Goal: Transaction & Acquisition: Purchase product/service

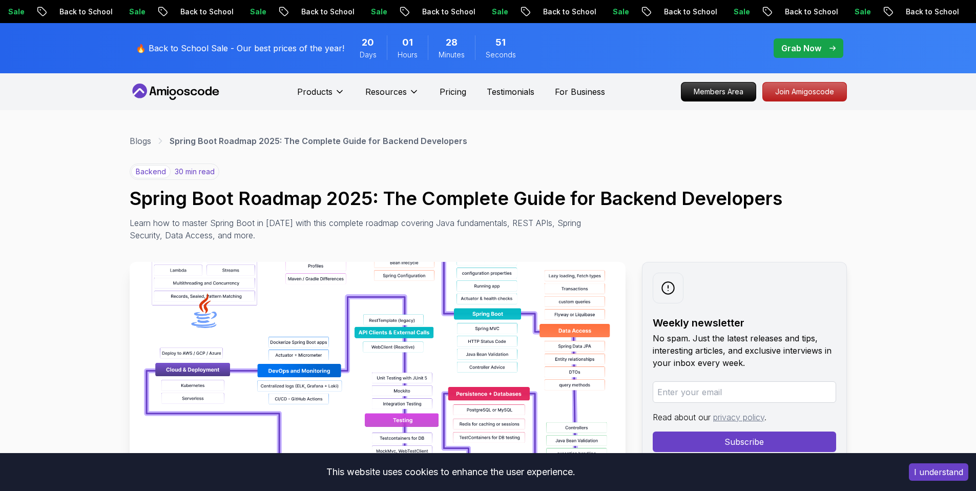
click at [165, 90] on icon at bounding box center [161, 92] width 9 height 6
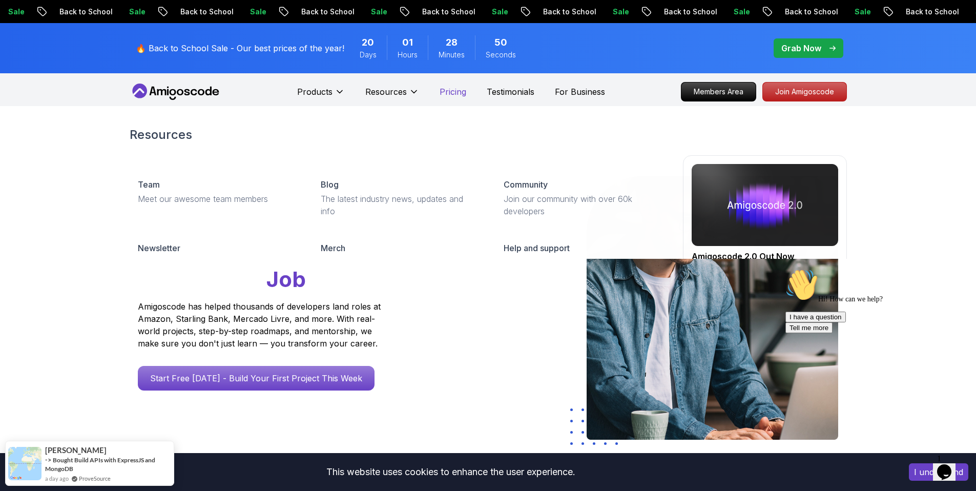
click at [453, 97] on p "Pricing" at bounding box center [453, 92] width 27 height 12
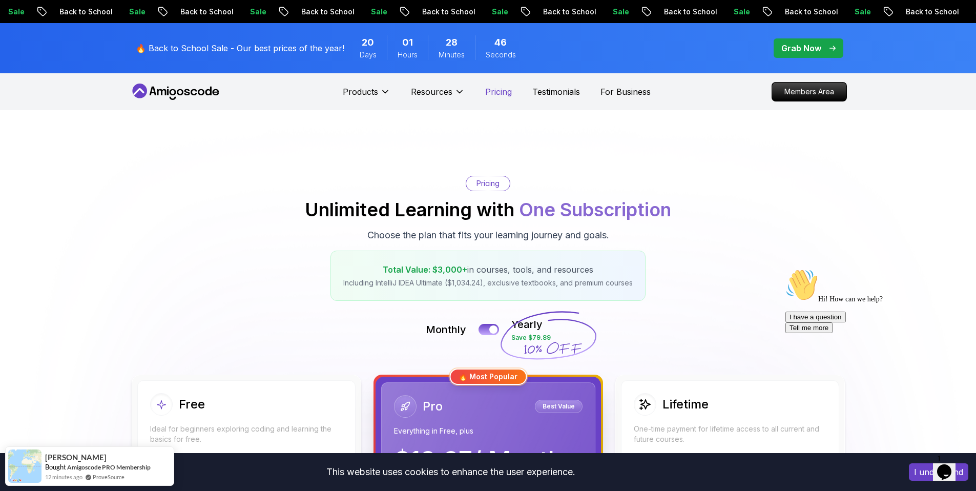
click at [500, 92] on p "Pricing" at bounding box center [498, 92] width 27 height 12
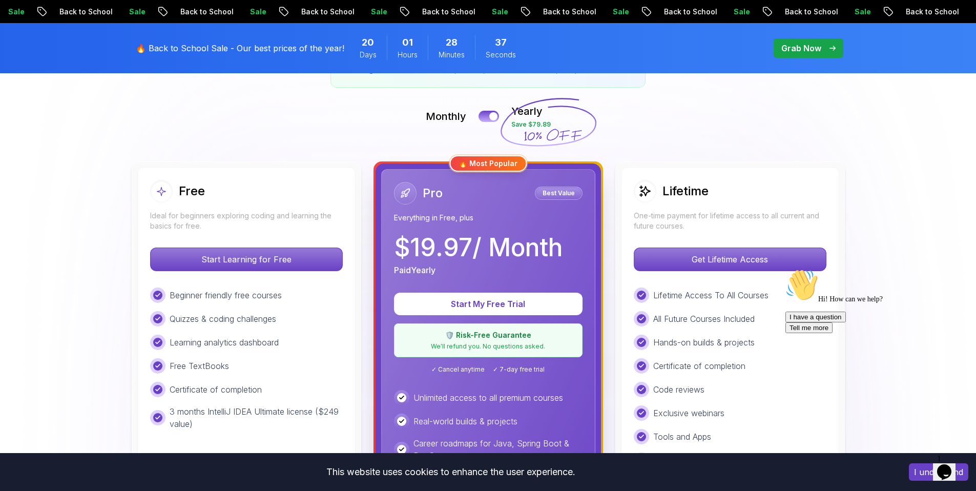
scroll to position [214, 0]
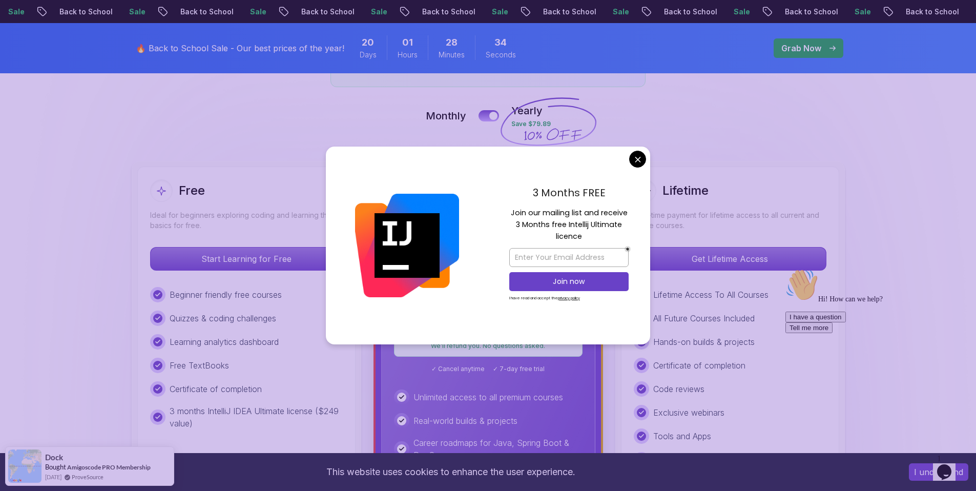
drag, startPoint x: 397, startPoint y: 251, endPoint x: 455, endPoint y: 246, distance: 58.1
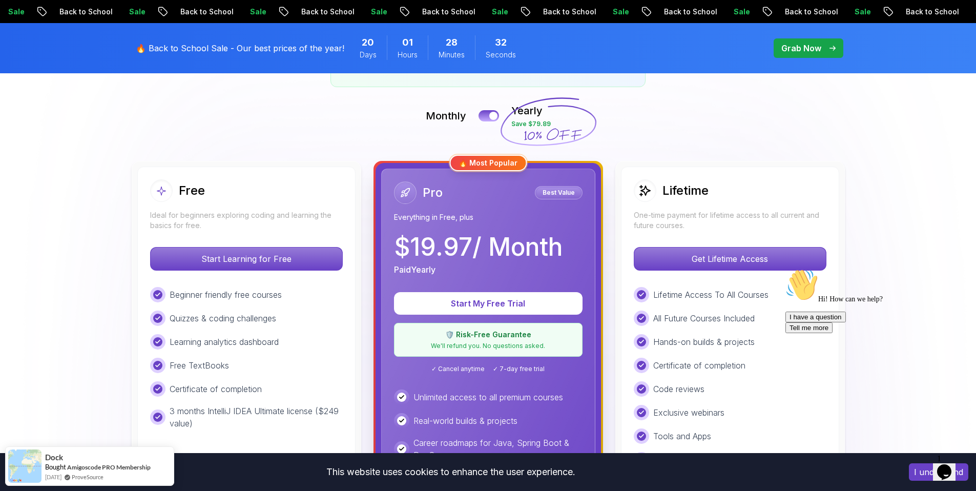
click at [455, 235] on p "$ 19.97 / Month" at bounding box center [478, 247] width 169 height 25
click at [412, 245] on p "$ 19.97 / Month" at bounding box center [478, 247] width 169 height 25
click at [403, 247] on p "$ 19.97 / Month" at bounding box center [478, 247] width 169 height 25
click at [403, 252] on p "$ 19.97 / Month" at bounding box center [478, 247] width 169 height 25
click at [478, 263] on div "Paid Yearly" at bounding box center [478, 269] width 169 height 12
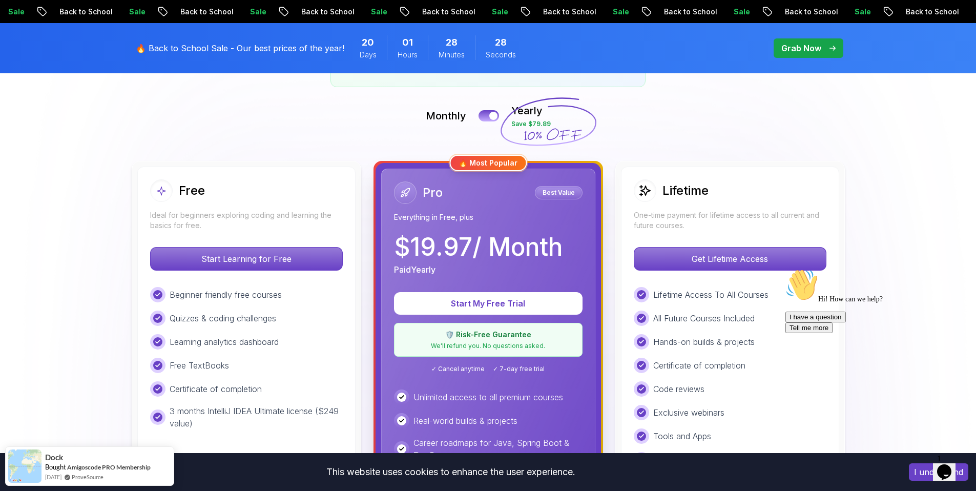
scroll to position [418, 0]
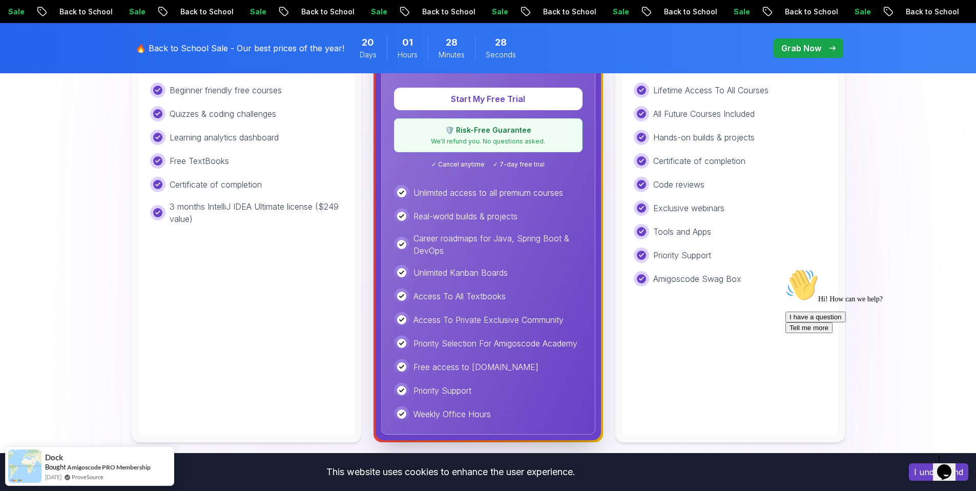
click at [757, 276] on div "Amigoscode Swag Box" at bounding box center [730, 278] width 193 height 15
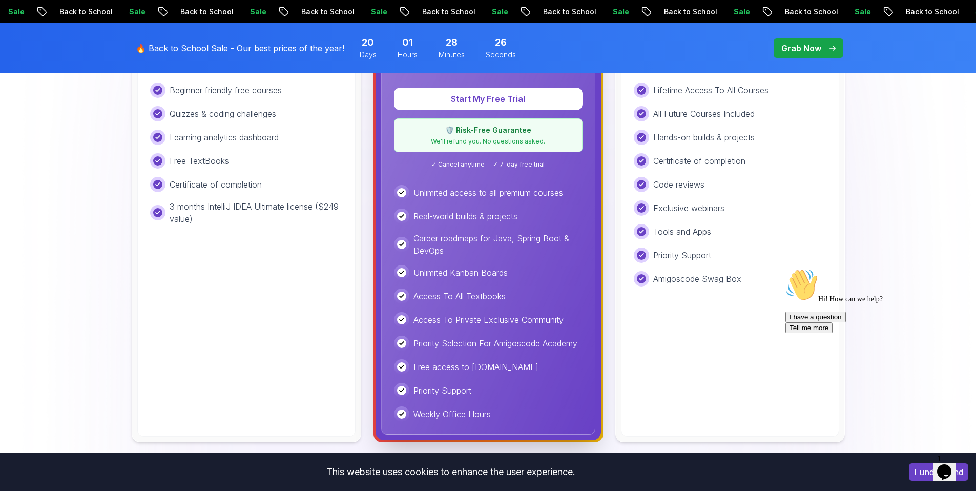
click at [943, 464] on icon "Chat widget" at bounding box center [944, 471] width 14 height 15
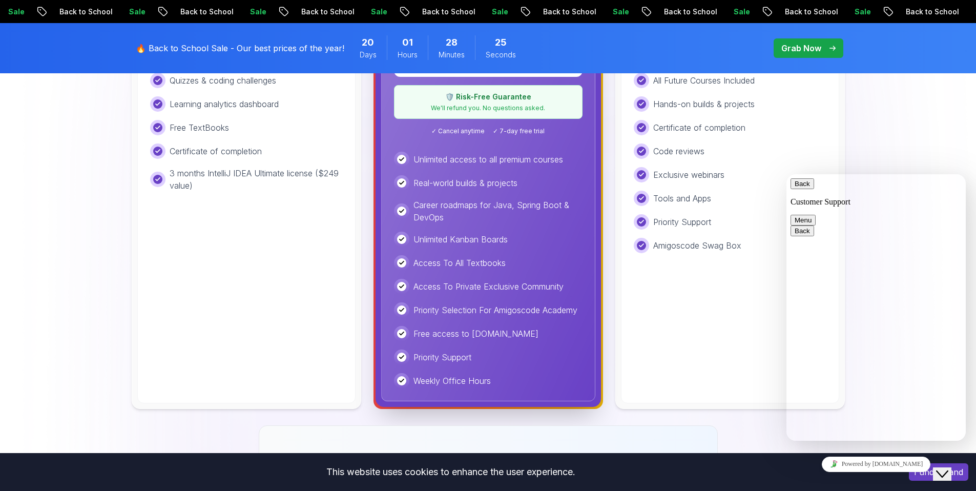
scroll to position [595, 0]
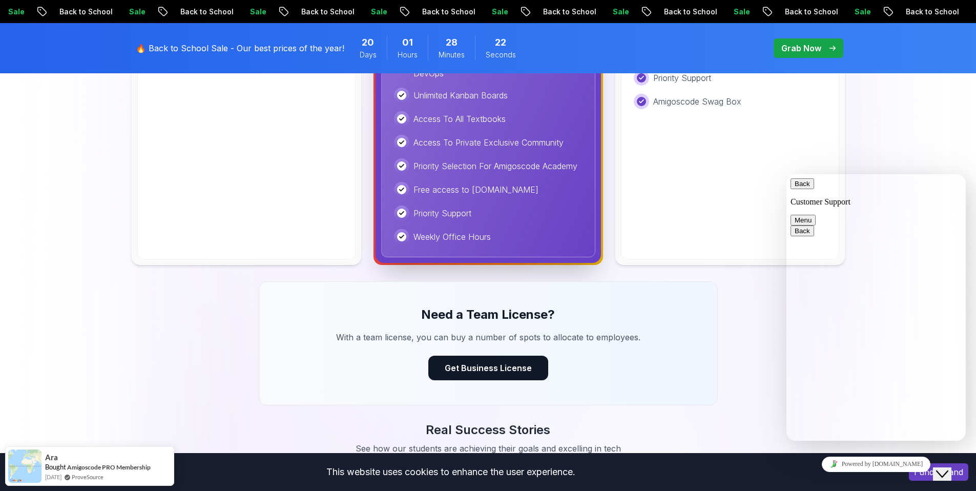
click at [948, 468] on icon "Close Chat This icon closes the chat window." at bounding box center [942, 474] width 12 height 12
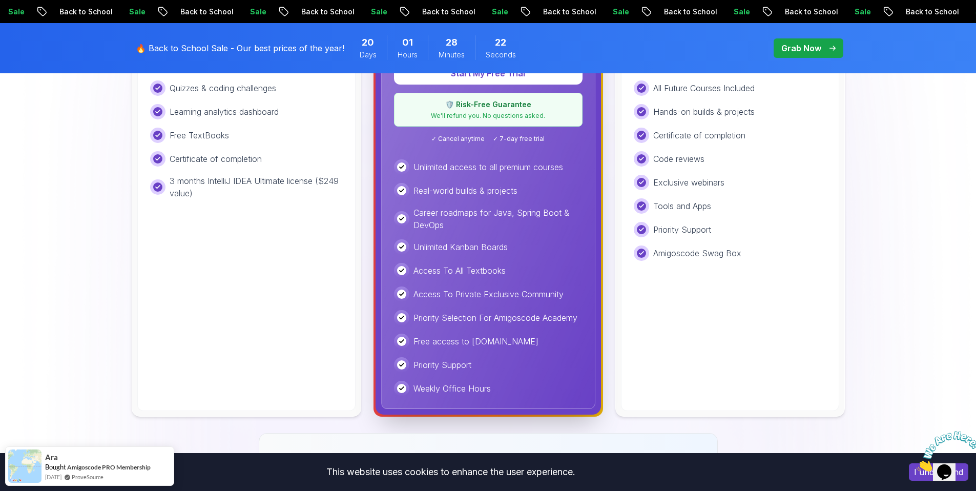
scroll to position [249, 0]
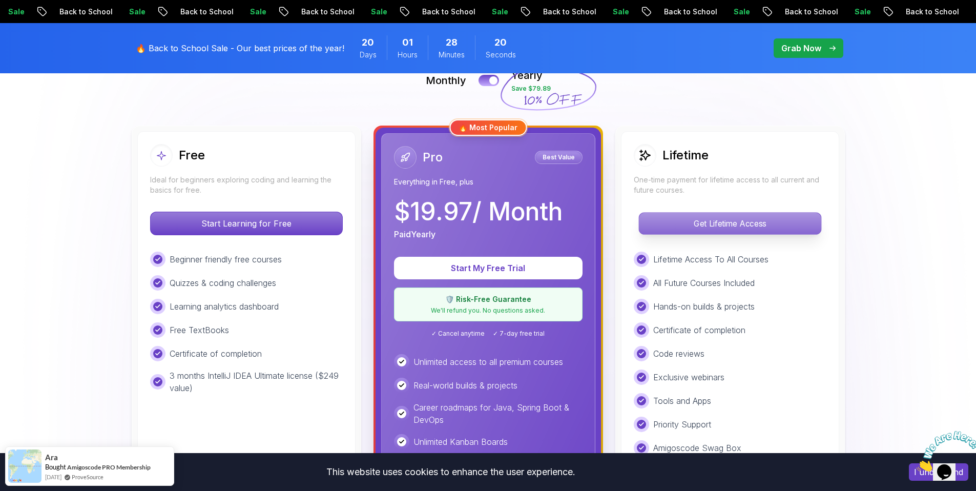
click at [731, 231] on p "Get Lifetime Access" at bounding box center [730, 224] width 182 height 22
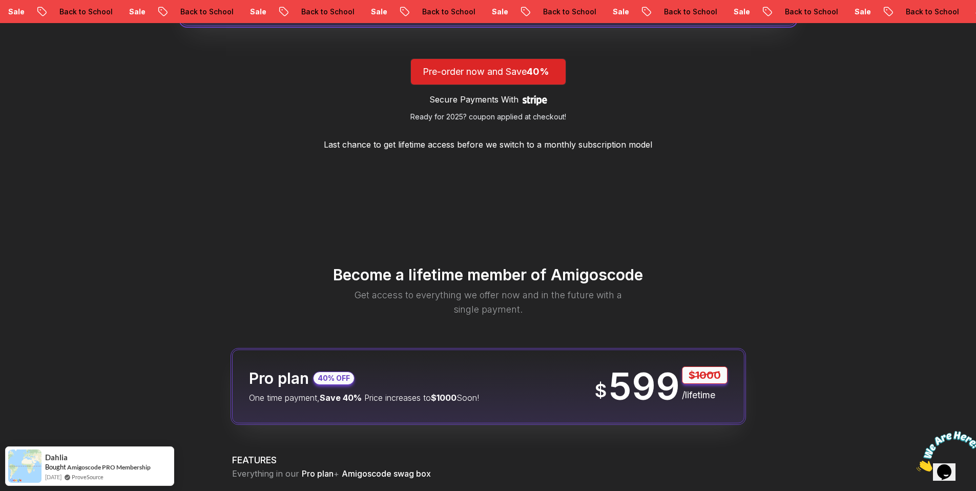
scroll to position [1241, 0]
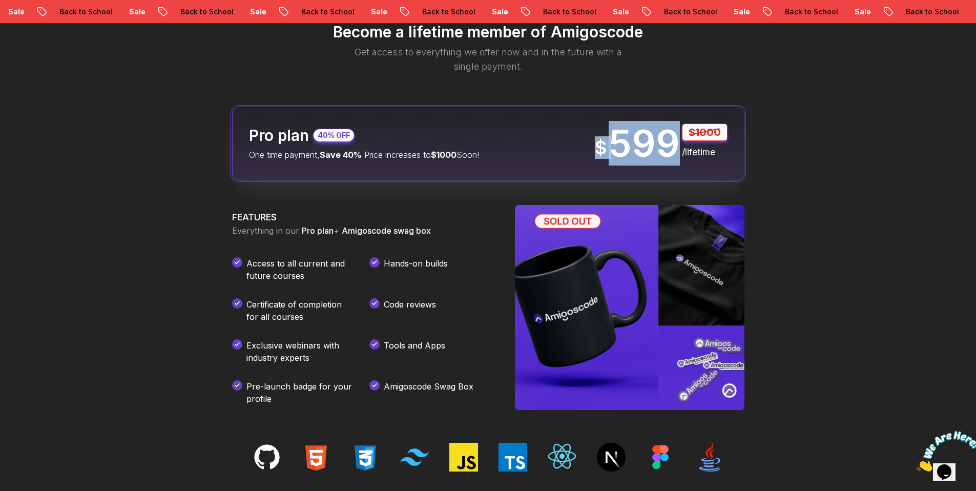
drag, startPoint x: 600, startPoint y: 149, endPoint x: 669, endPoint y: 143, distance: 68.8
click at [669, 143] on div "$ 599 $1000 /lifetime" at bounding box center [661, 143] width 133 height 40
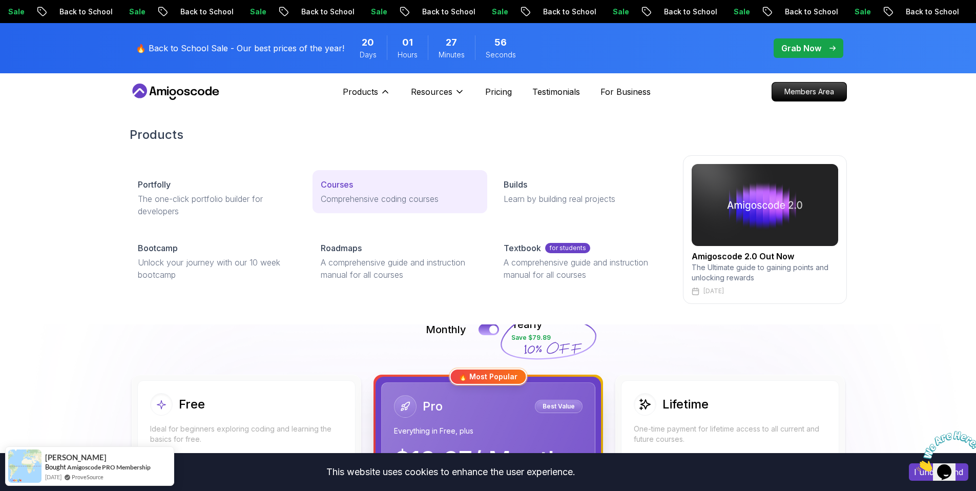
click at [398, 199] on p "Comprehensive coding courses" at bounding box center [400, 199] width 158 height 12
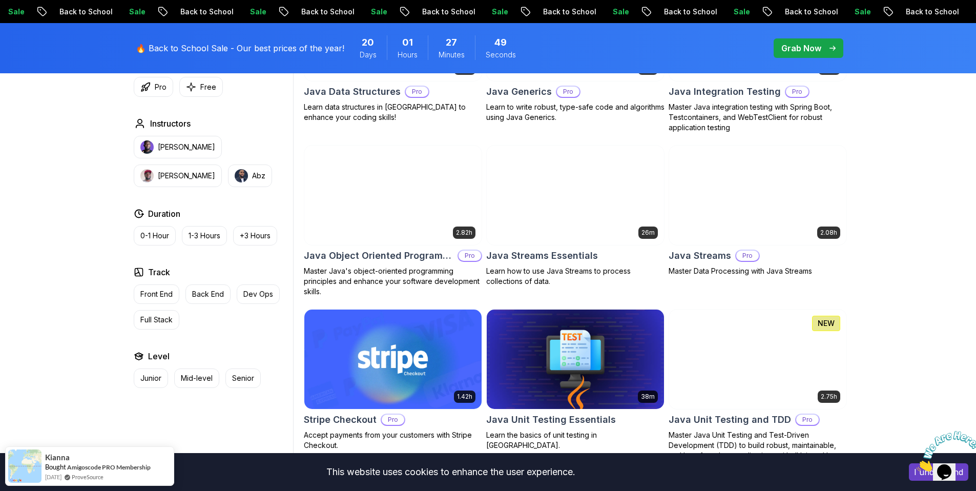
scroll to position [1802, 0]
